Goal: Navigation & Orientation: Go to known website

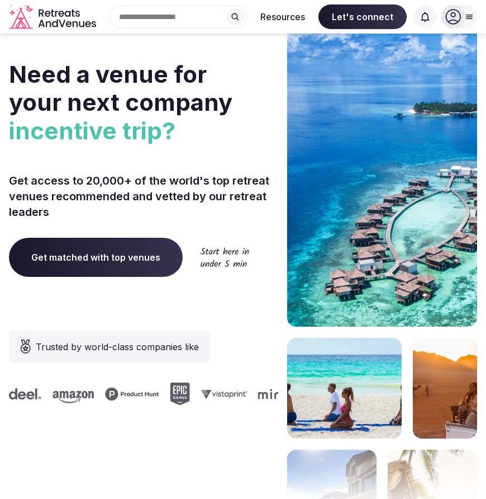
click at [435, 11] on span at bounding box center [425, 16] width 23 height 23
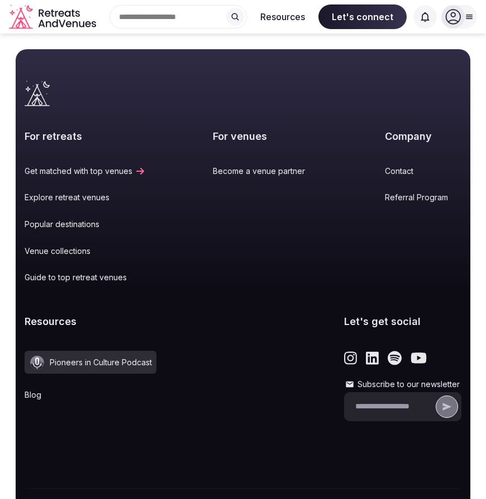
click at [449, 13] on icon at bounding box center [454, 17] width 16 height 16
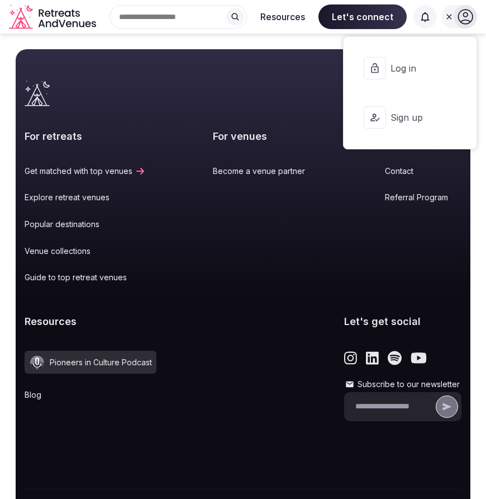
click at [449, 13] on icon at bounding box center [449, 16] width 9 height 9
